Goal: Transaction & Acquisition: Purchase product/service

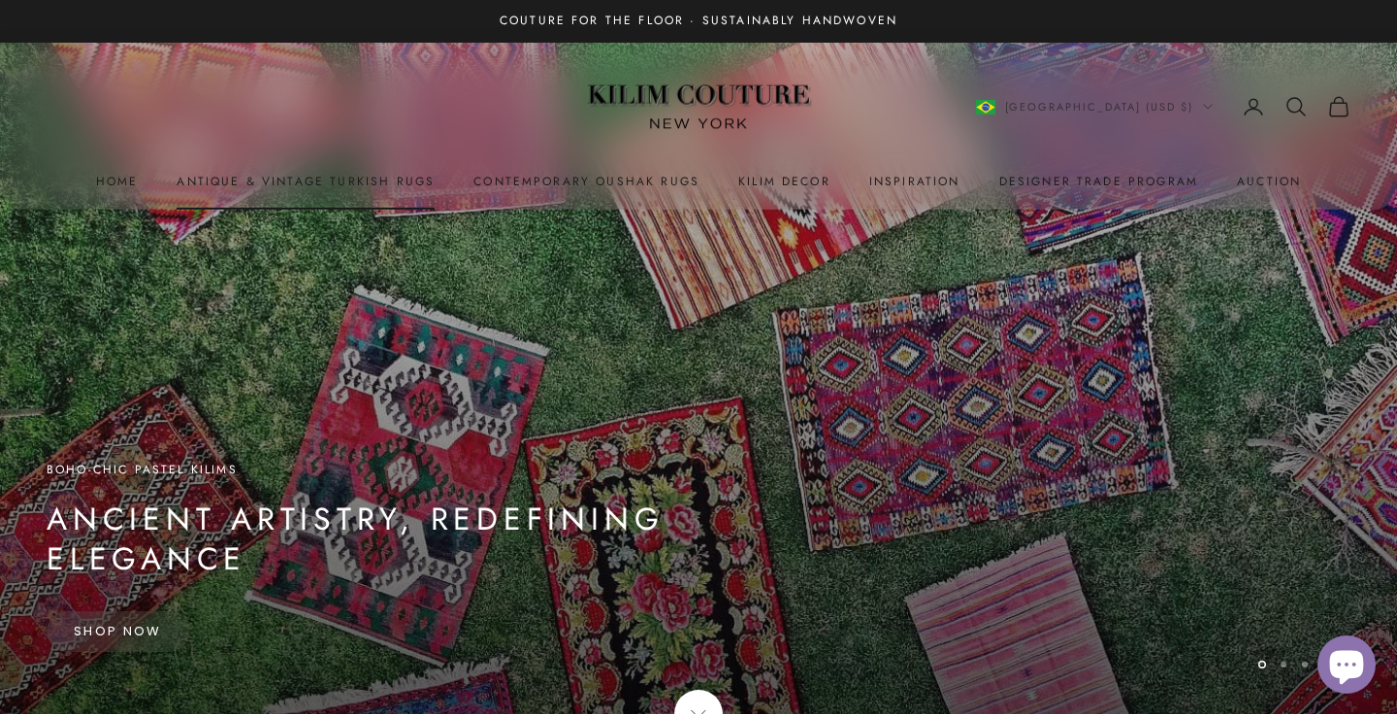
click at [338, 184] on link "Antique & Vintage Turkish Rugs" at bounding box center [306, 181] width 258 height 19
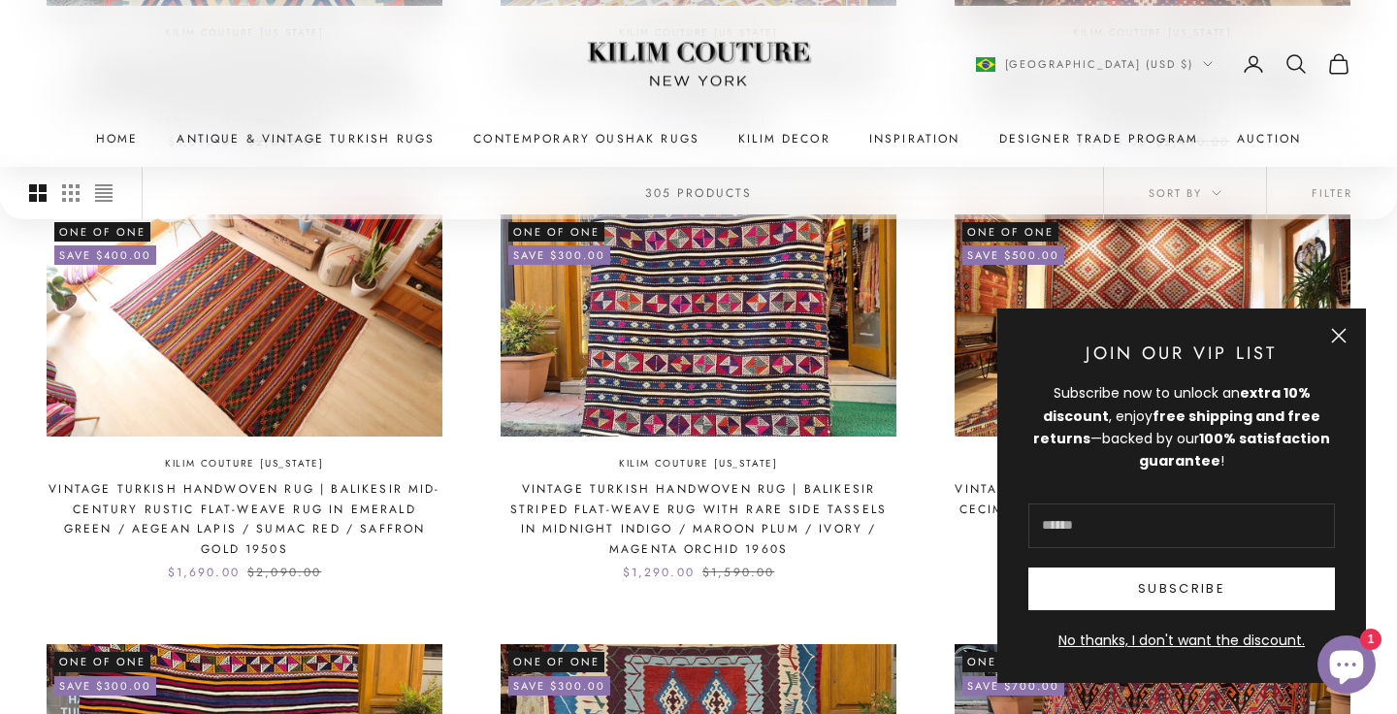
scroll to position [1338, 0]
click at [1341, 333] on button "Close" at bounding box center [1339, 336] width 16 height 16
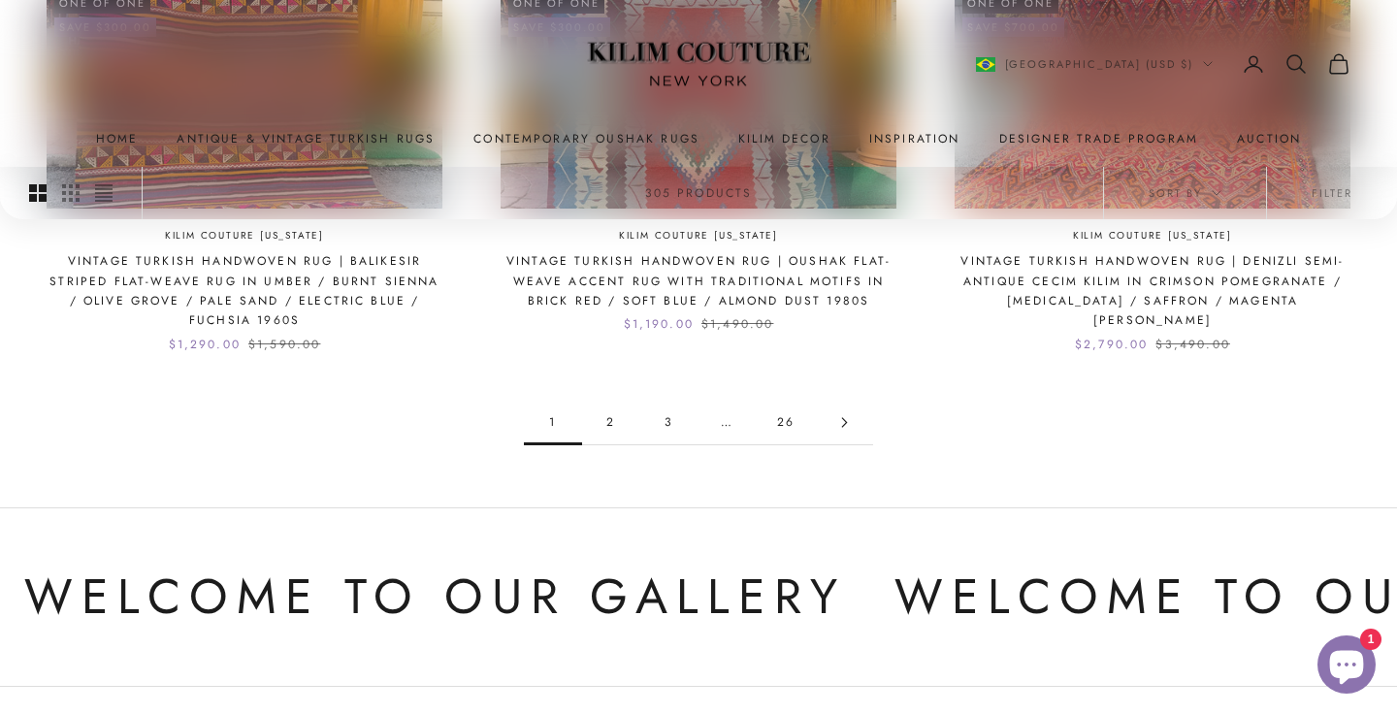
scroll to position [2001, 0]
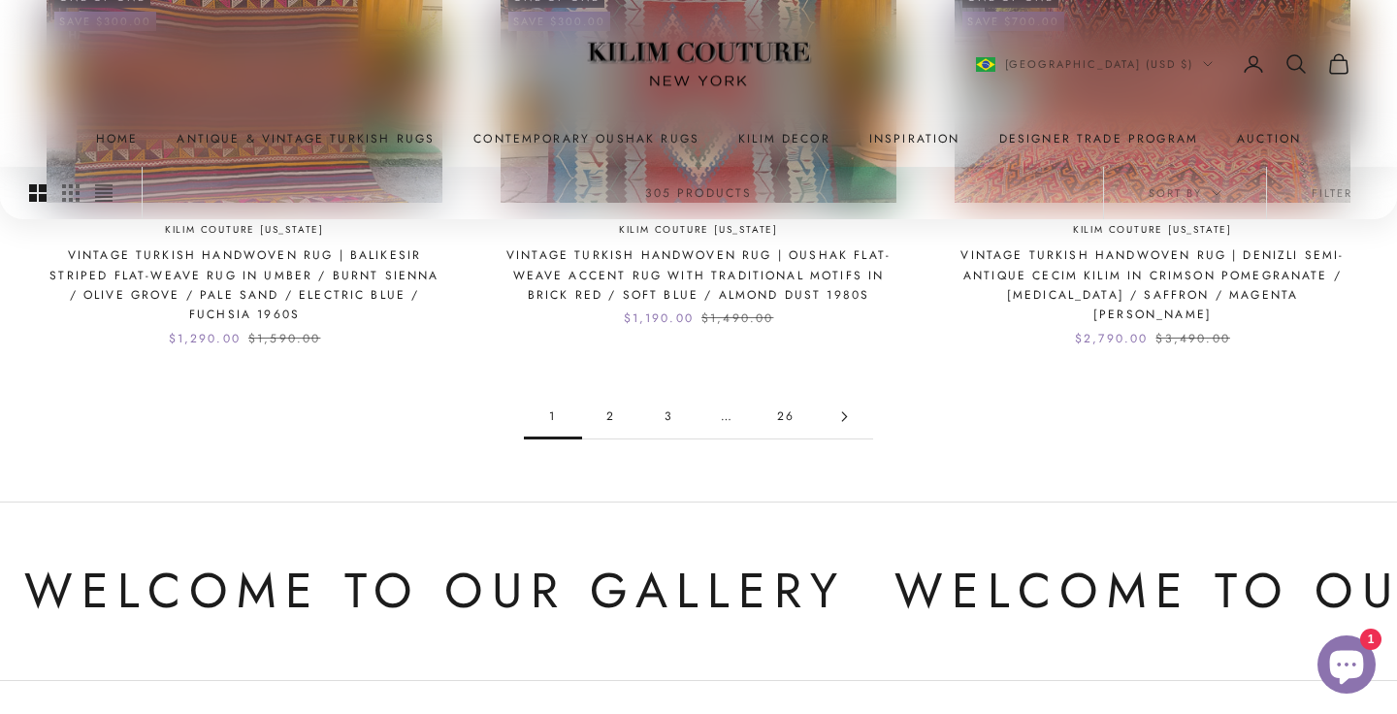
click at [609, 414] on link "2" at bounding box center [611, 417] width 58 height 44
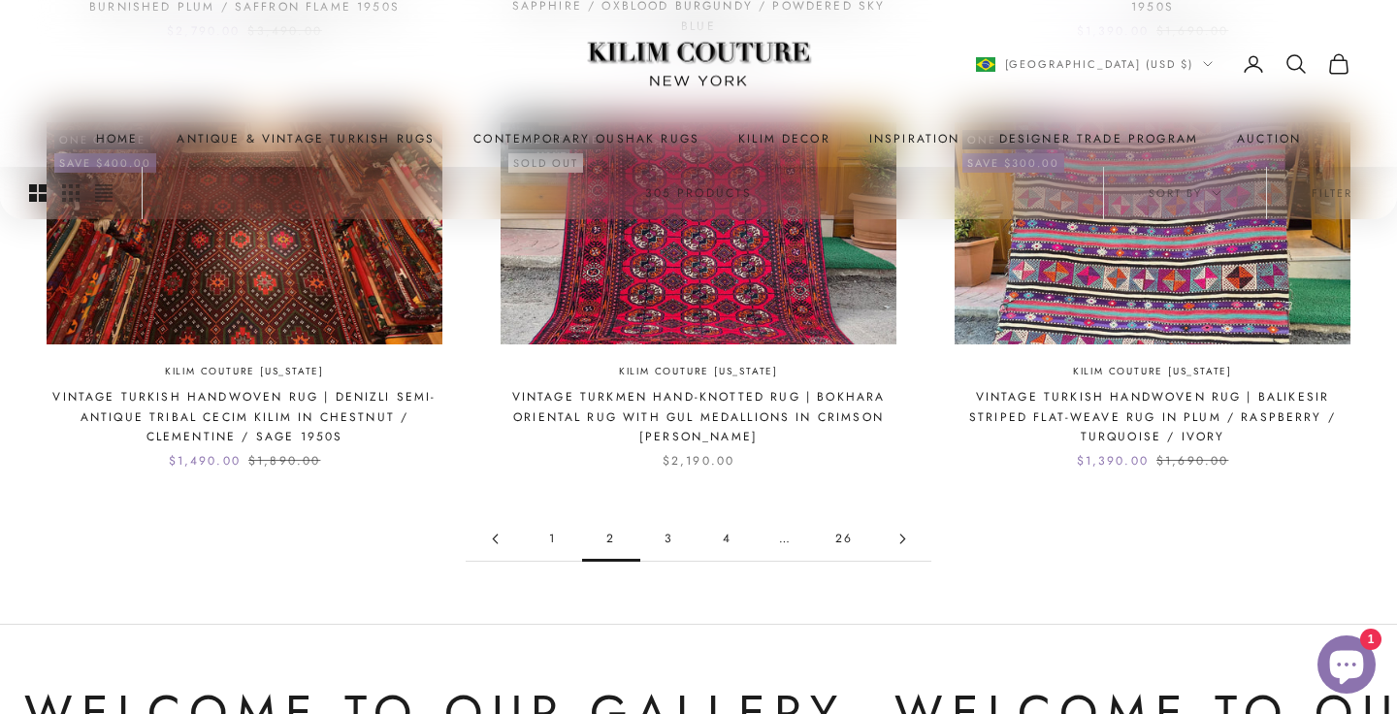
scroll to position [1860, 0]
click at [669, 527] on link "3" at bounding box center [669, 538] width 58 height 44
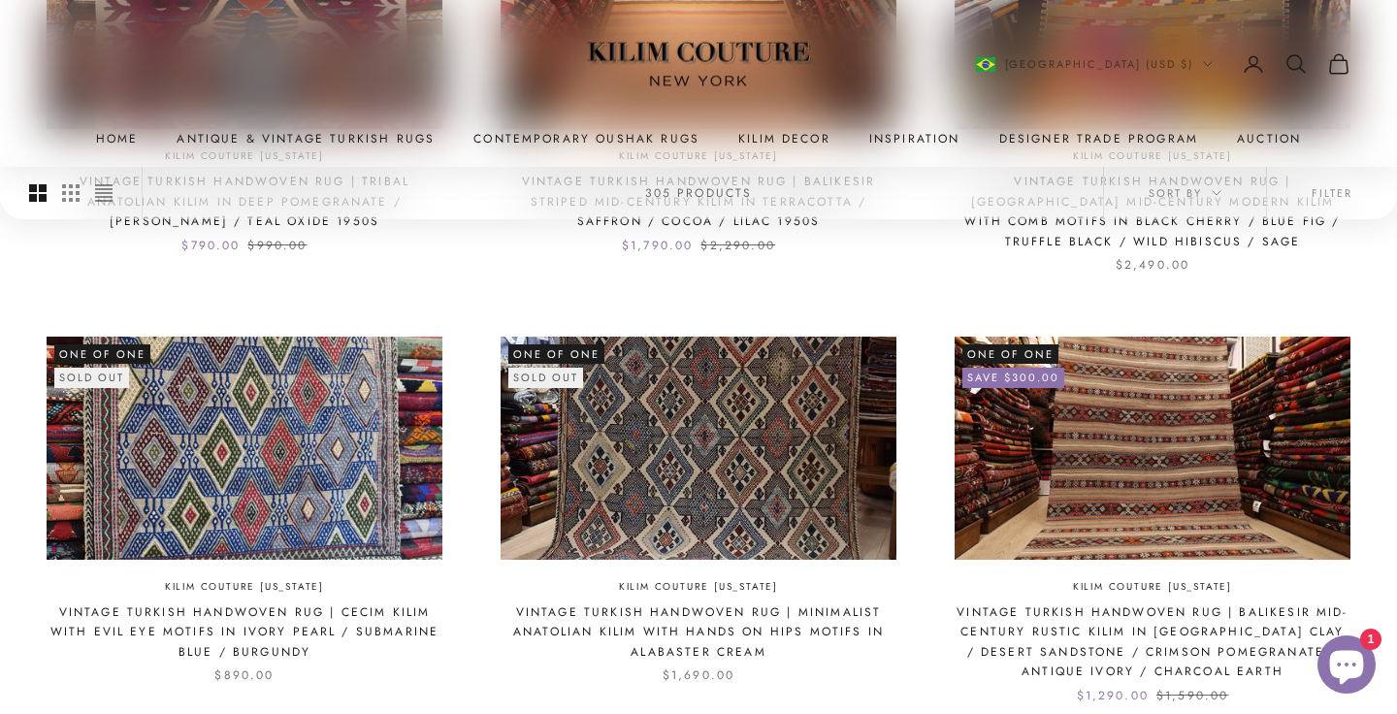
scroll to position [1307, 0]
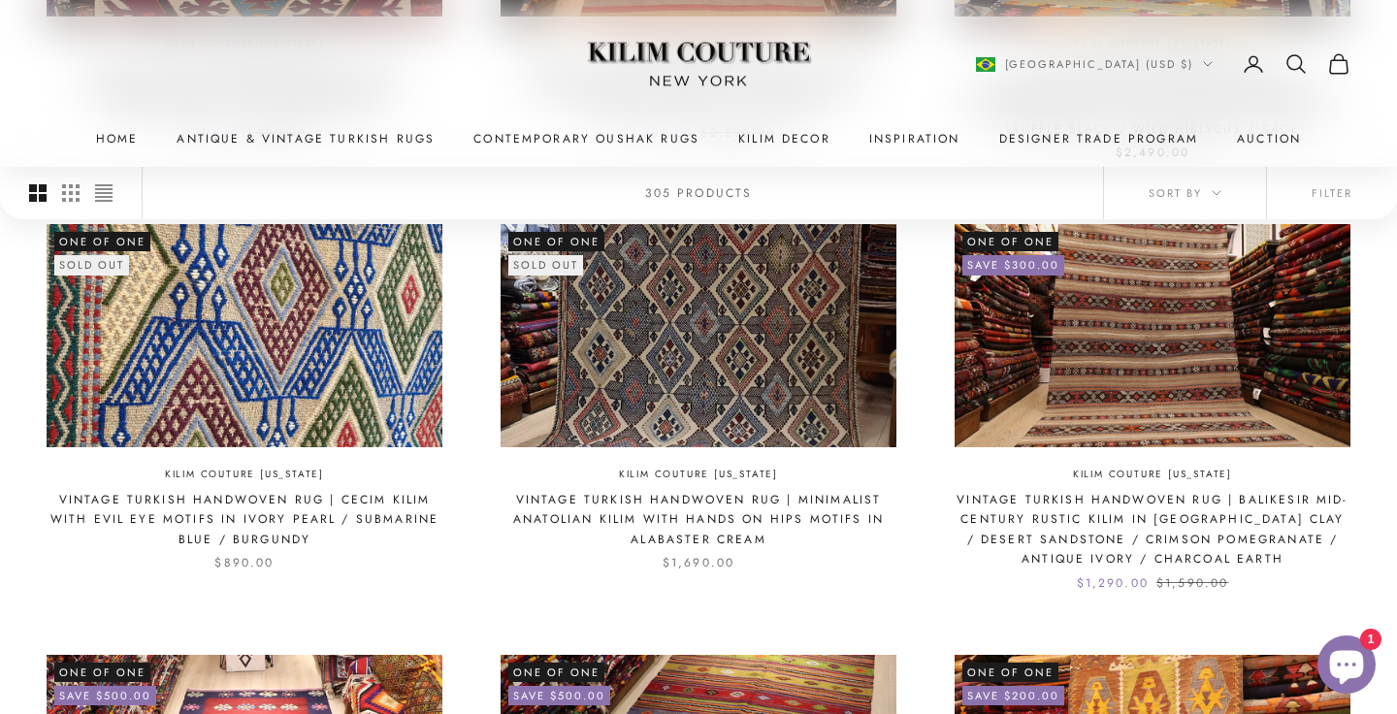
click at [345, 343] on img at bounding box center [245, 335] width 396 height 222
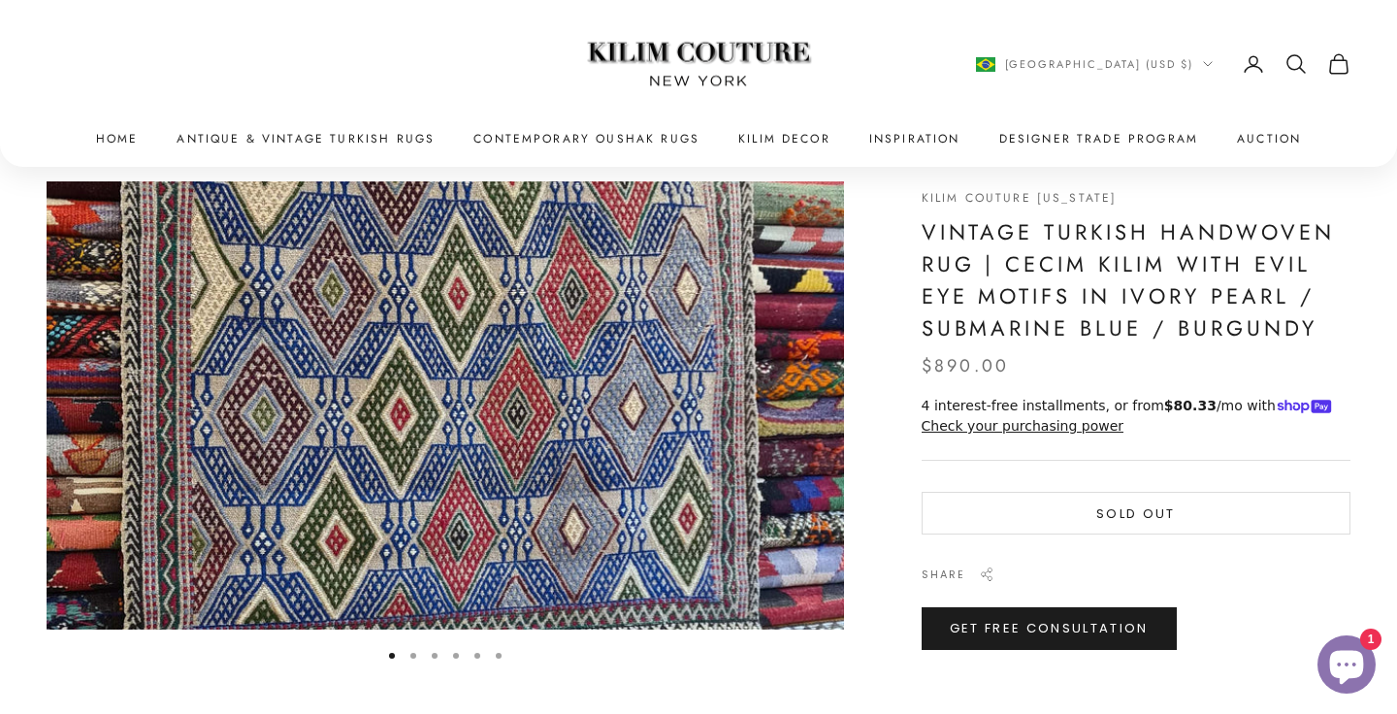
scroll to position [93, 0]
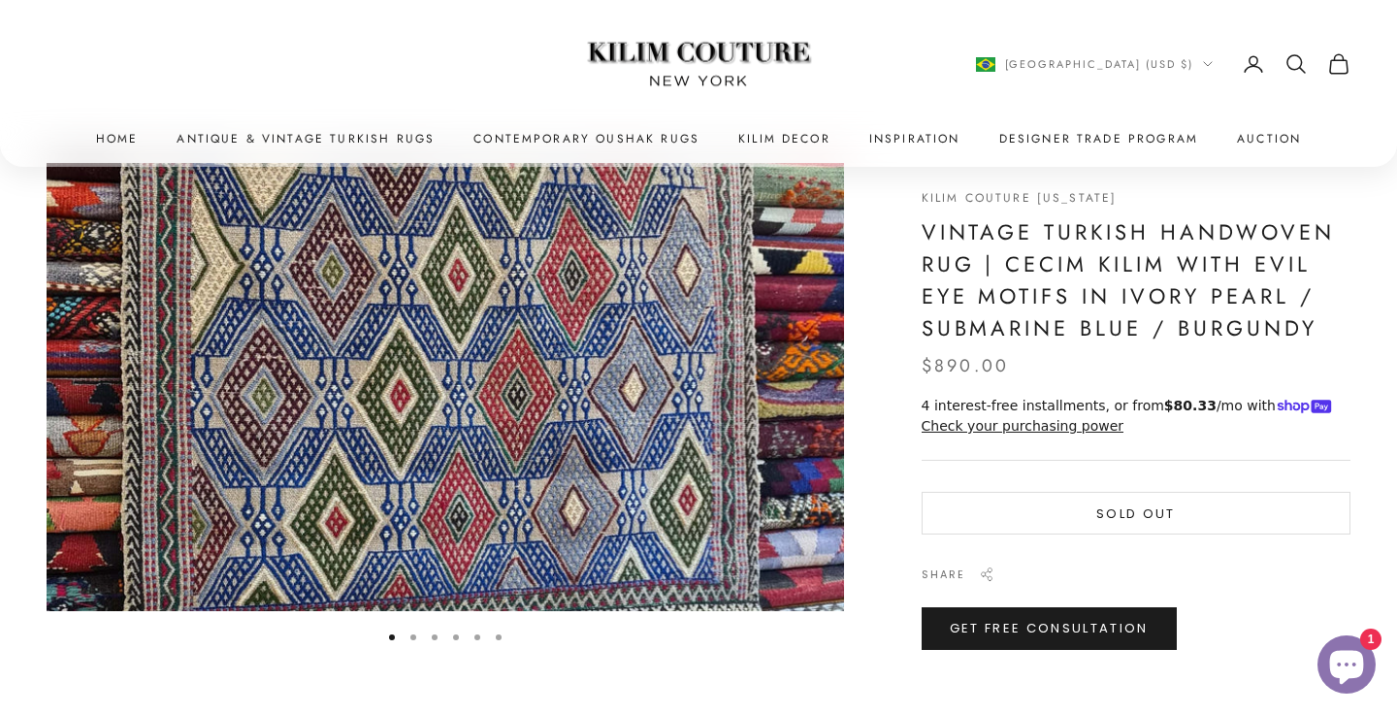
click at [413, 638] on button "Go to item 2" at bounding box center [413, 637] width 6 height 6
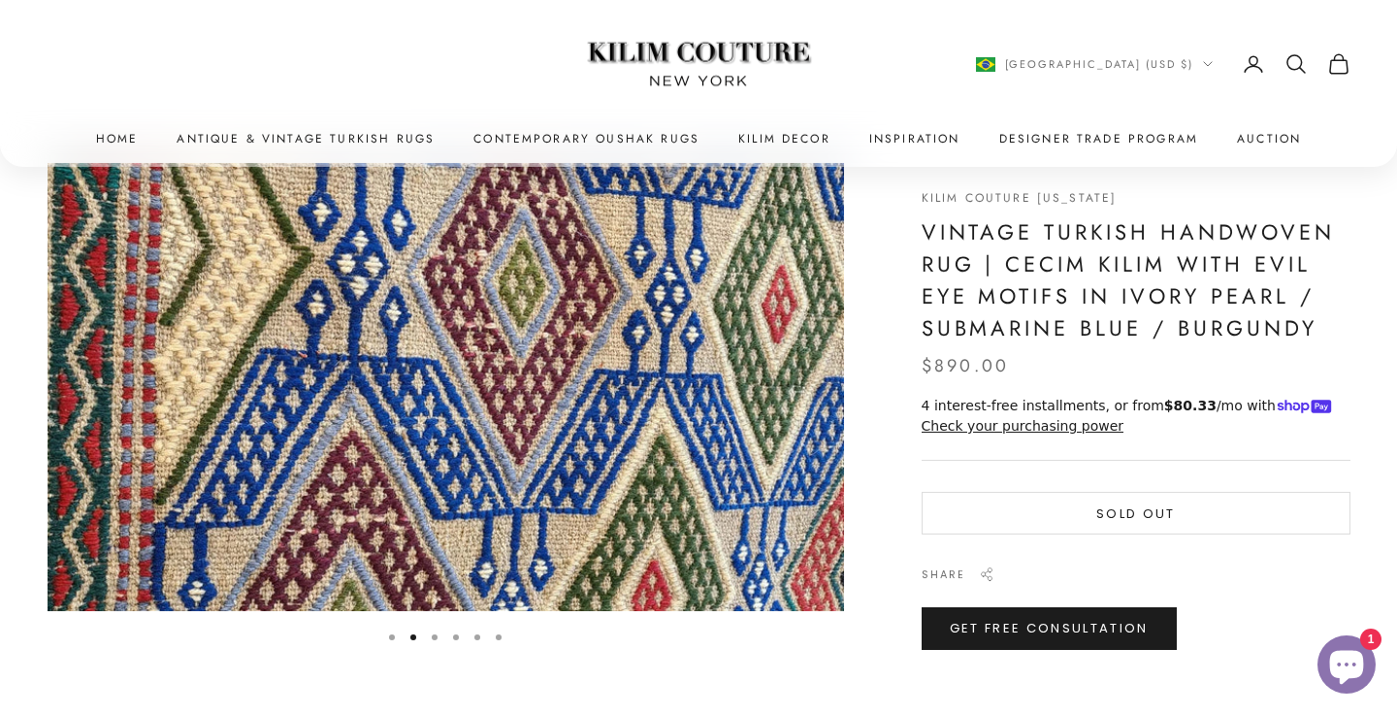
click at [433, 637] on button "Go to item 3" at bounding box center [435, 637] width 6 height 6
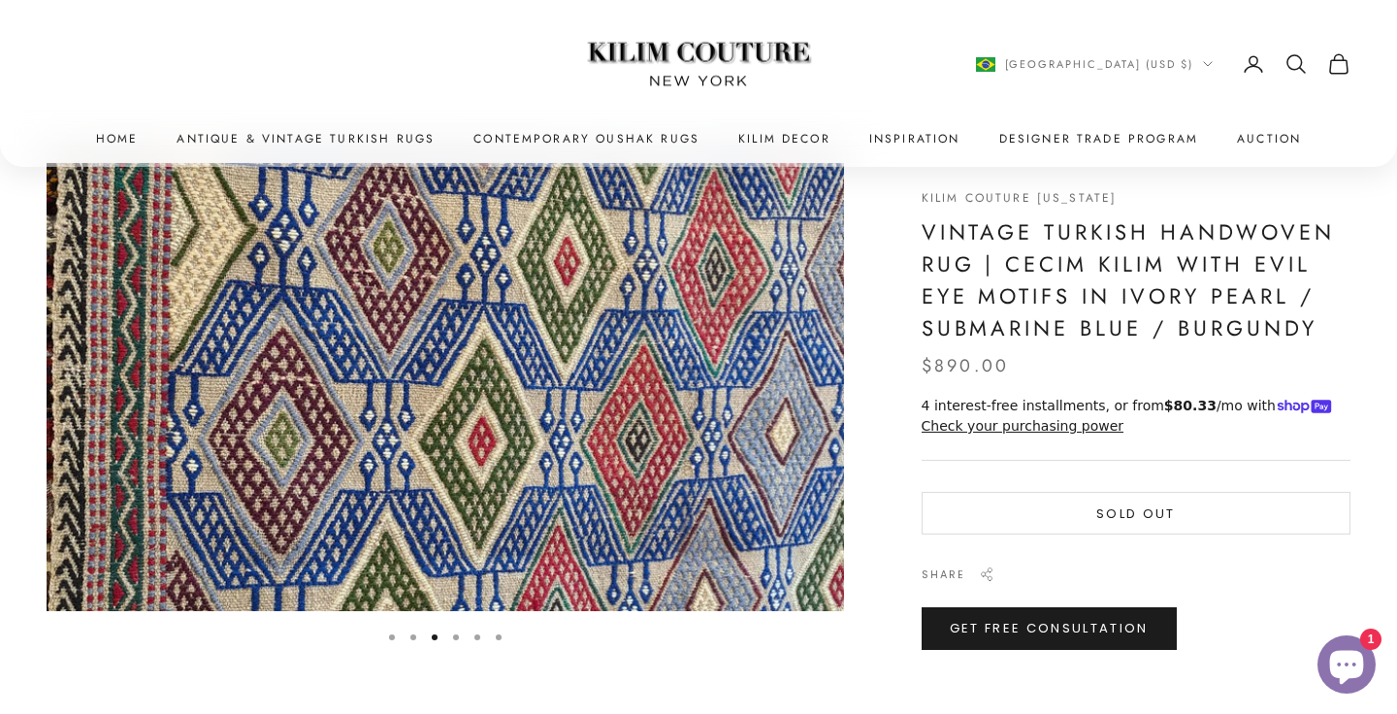
click at [453, 638] on button "Go to item 4" at bounding box center [456, 637] width 6 height 6
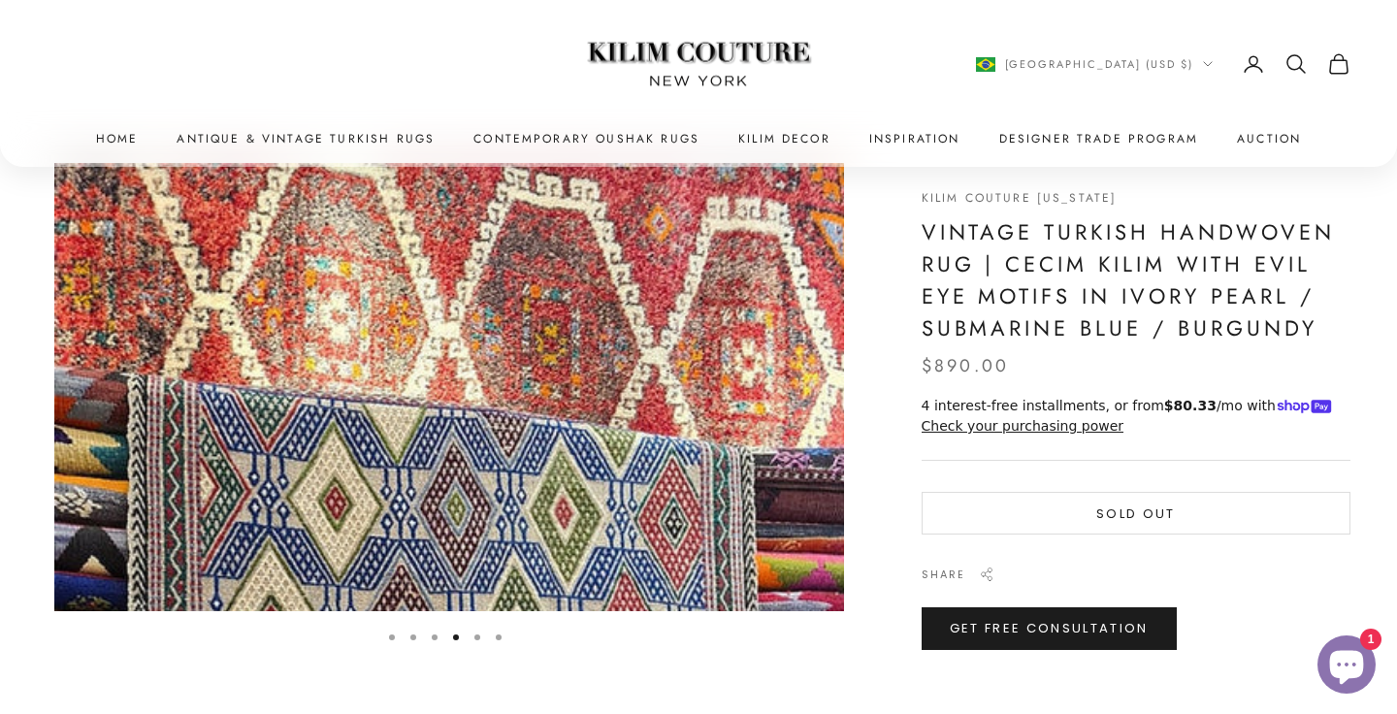
scroll to position [0, 2461]
